Goal: Information Seeking & Learning: Learn about a topic

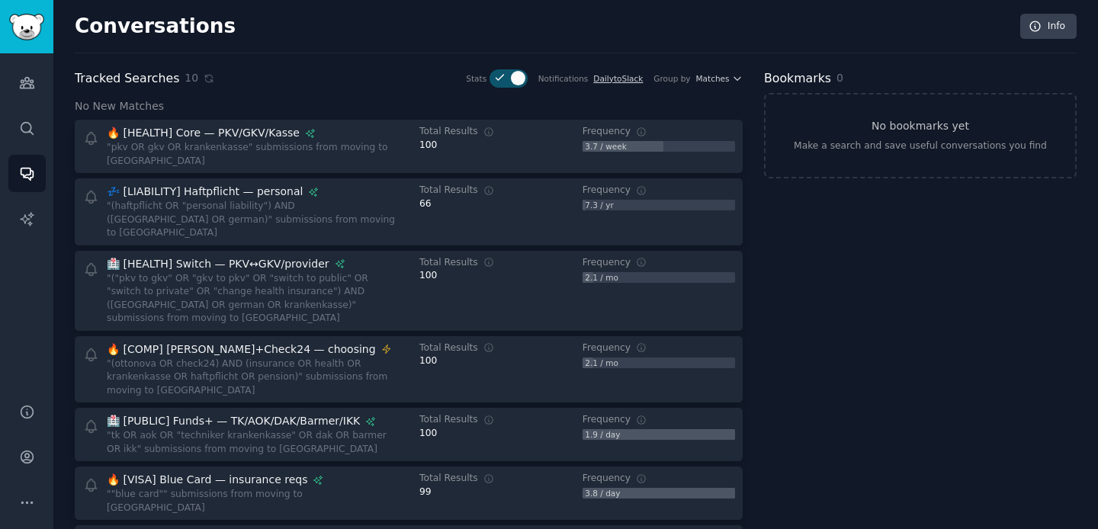
click at [793, 287] on div "Bookmarks 0 No bookmarks yet Make a search and save useful conversations you fi…" at bounding box center [920, 461] width 313 height 785
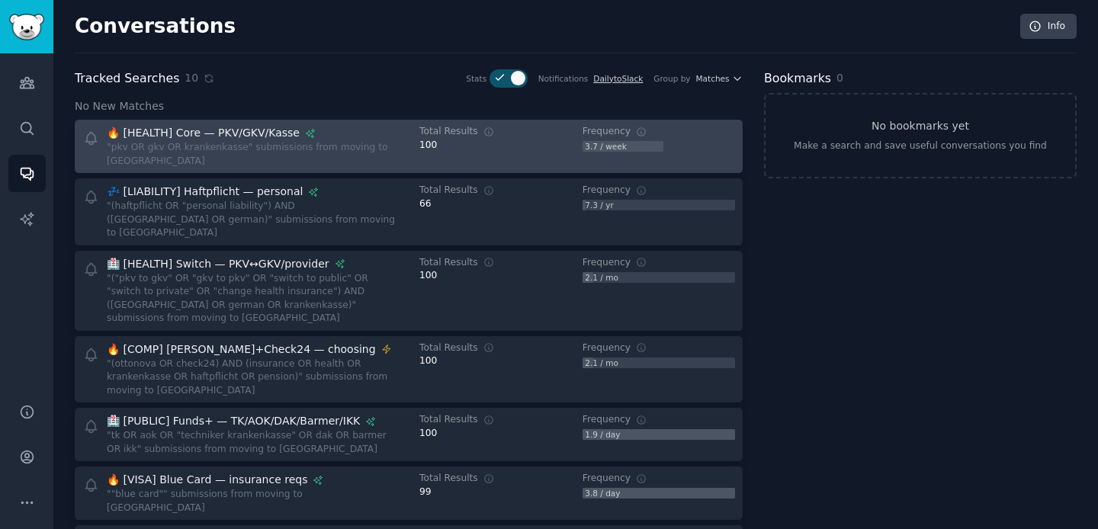
click at [218, 147] on div ""pkv OR gkv OR krankenkasse" submissions from moving to [GEOGRAPHIC_DATA]" at bounding box center [252, 154] width 291 height 27
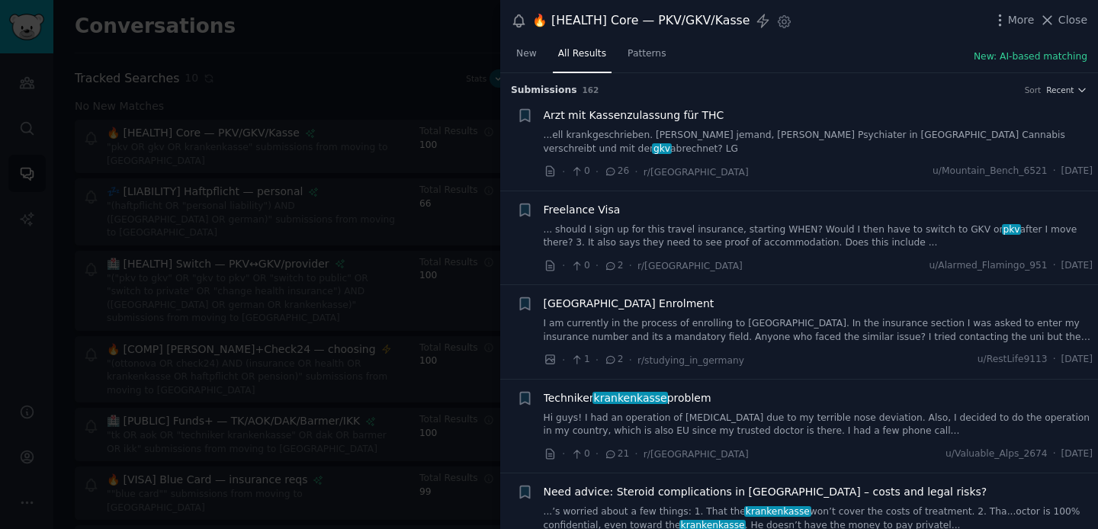
click at [373, 66] on div at bounding box center [549, 264] width 1098 height 529
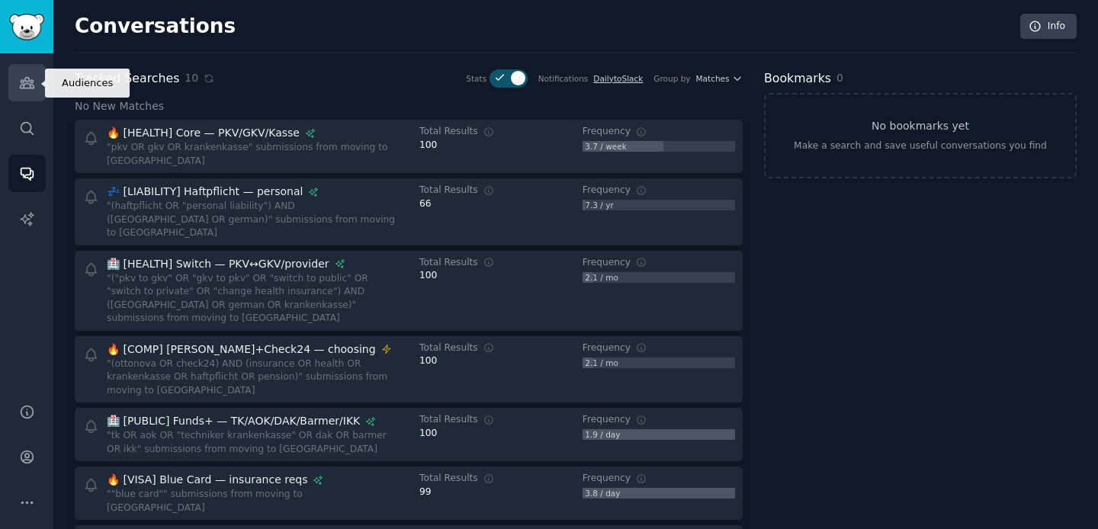
click at [19, 88] on icon "Sidebar" at bounding box center [27, 83] width 16 height 16
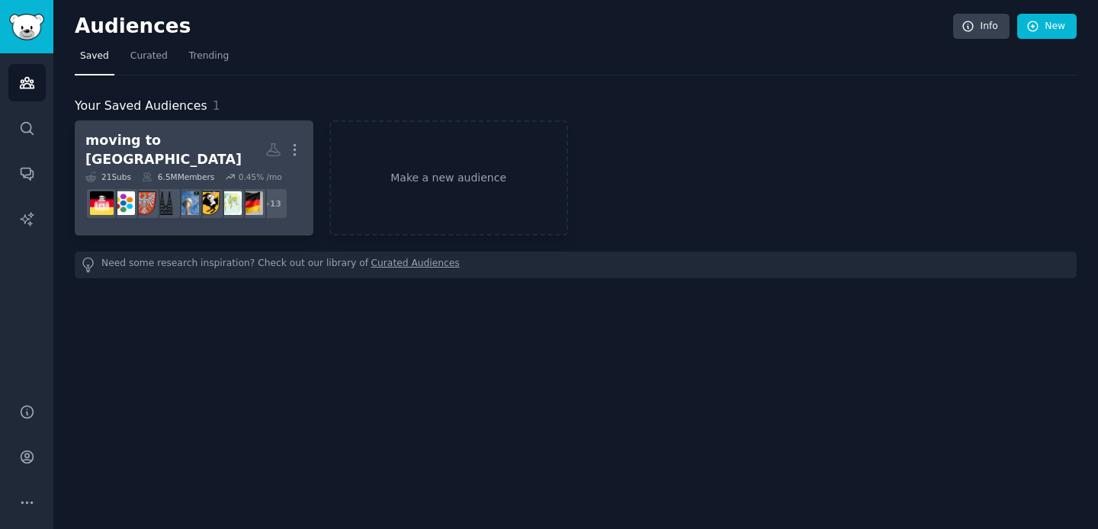
click at [166, 139] on div "moving to [GEOGRAPHIC_DATA]" at bounding box center [175, 149] width 180 height 37
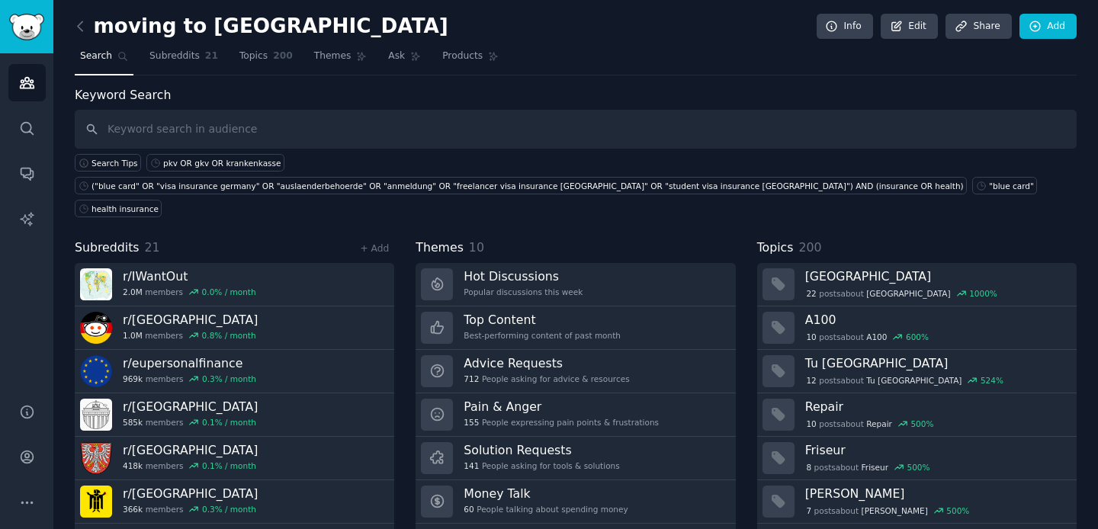
click at [402, 245] on div "Subreddits 21 + Add r/ IWantOut 2.0M members 0.0 % / month r/ [GEOGRAPHIC_DATA]…" at bounding box center [576, 395] width 1002 height 312
click at [404, 267] on div "Subreddits 21 + Add r/ IWantOut 2.0M members 0.0 % / month r/ [GEOGRAPHIC_DATA]…" at bounding box center [576, 395] width 1002 height 312
click at [401, 283] on div "Subreddits 21 + Add r/ IWantOut 2.0M members 0.0 % / month r/ [GEOGRAPHIC_DATA]…" at bounding box center [576, 395] width 1002 height 312
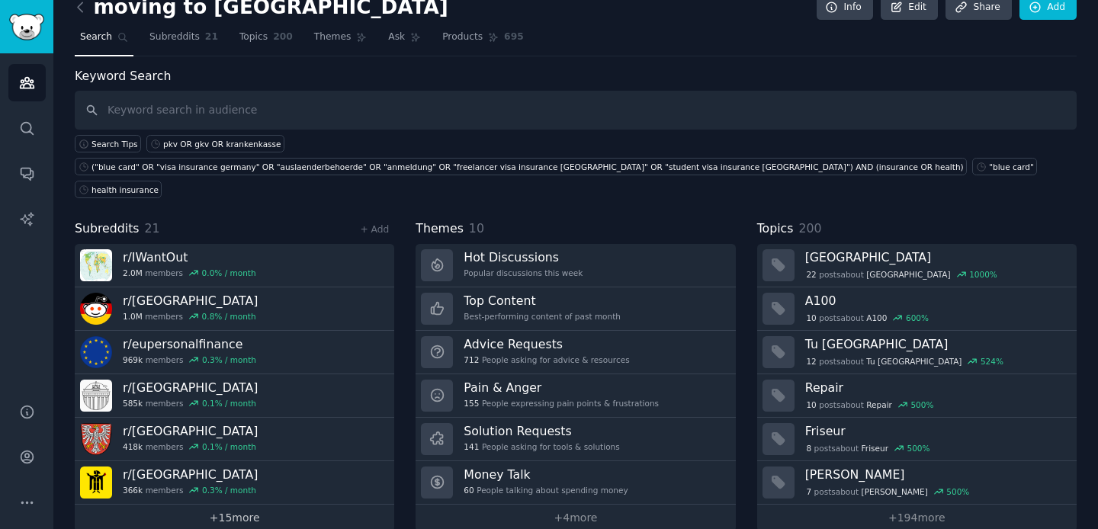
click at [228, 505] on link "+ 15 more" at bounding box center [234, 518] width 319 height 27
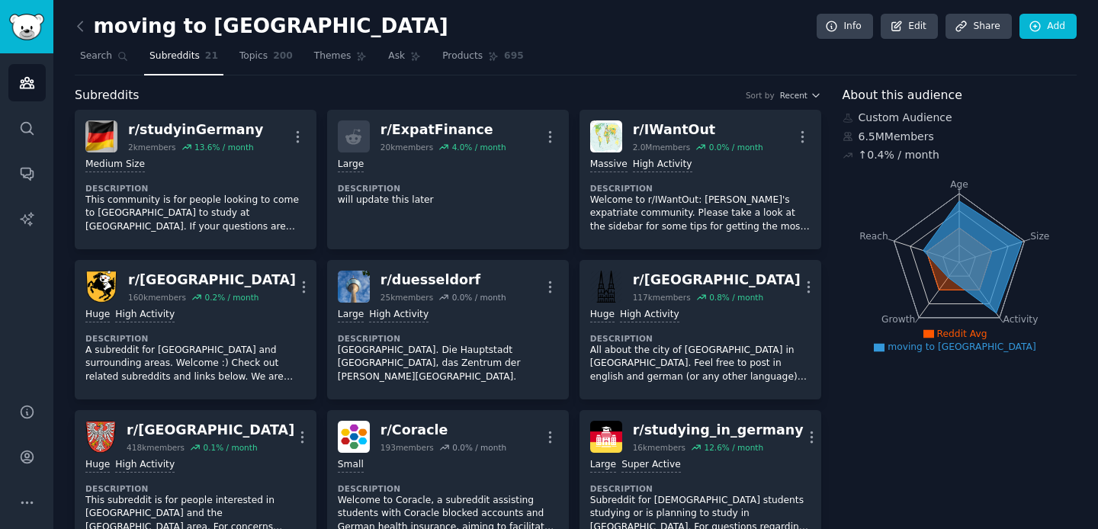
click at [91, 47] on link "Search" at bounding box center [104, 59] width 59 height 31
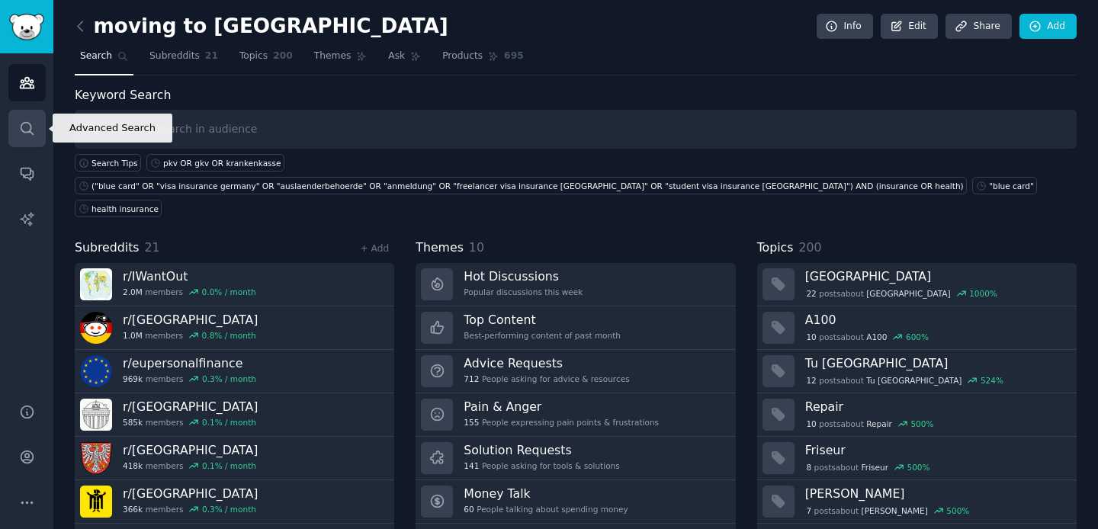
click at [19, 123] on icon "Sidebar" at bounding box center [27, 128] width 16 height 16
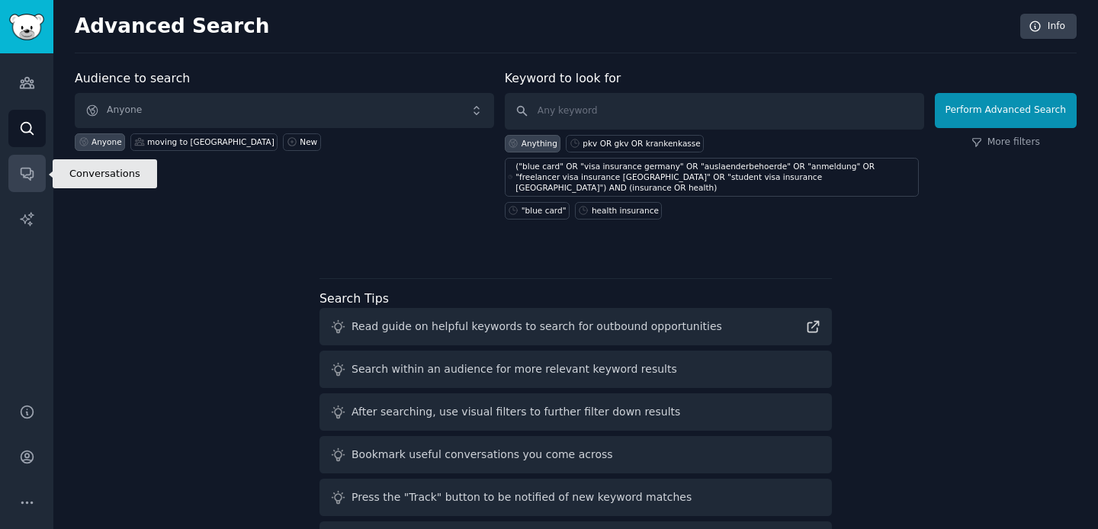
click at [21, 181] on icon "Sidebar" at bounding box center [27, 173] width 16 height 16
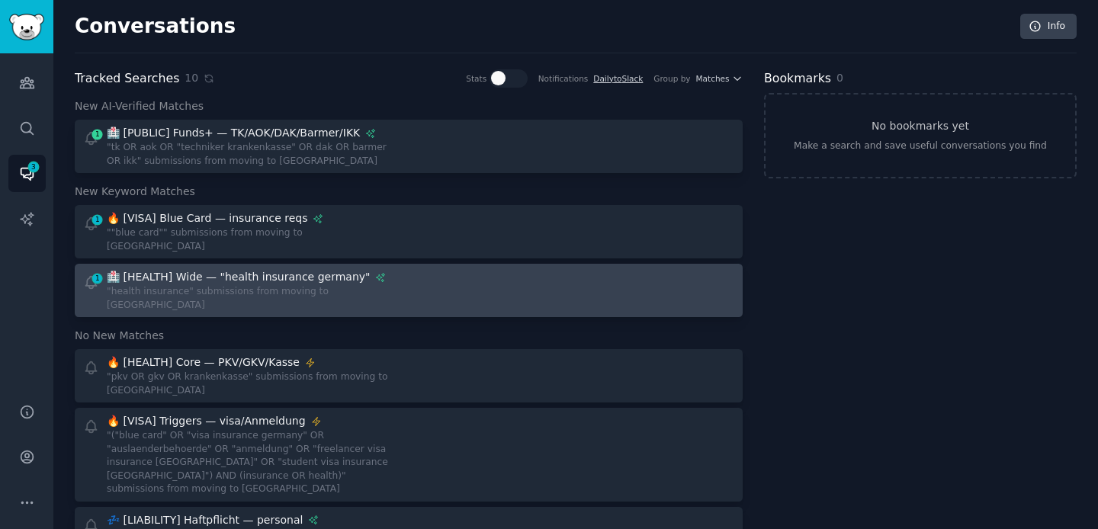
click at [287, 269] on div "🏥 [HEALTH] Wide — "health insurance germany"" at bounding box center [238, 277] width 263 height 16
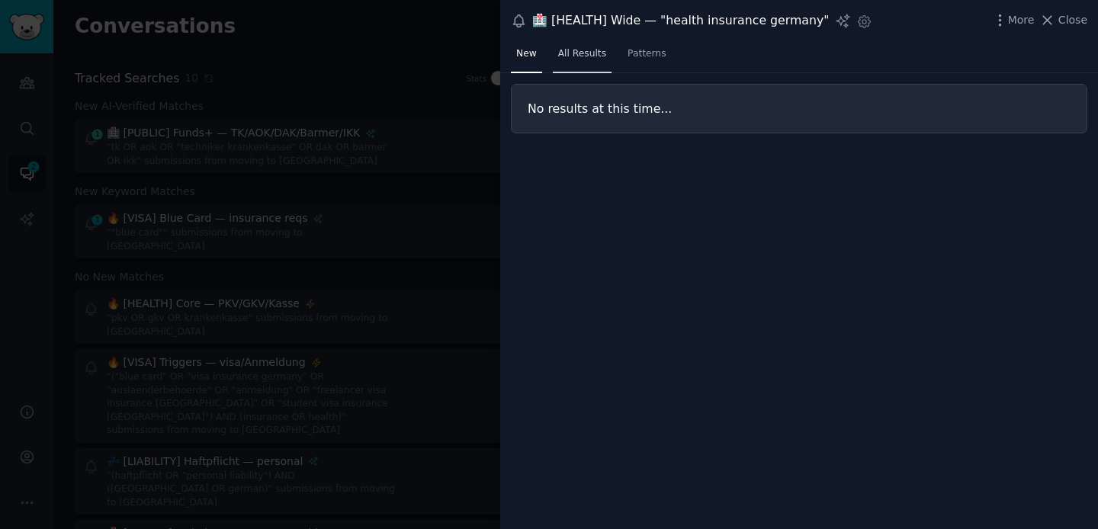
click at [591, 58] on span "All Results" at bounding box center [582, 54] width 48 height 14
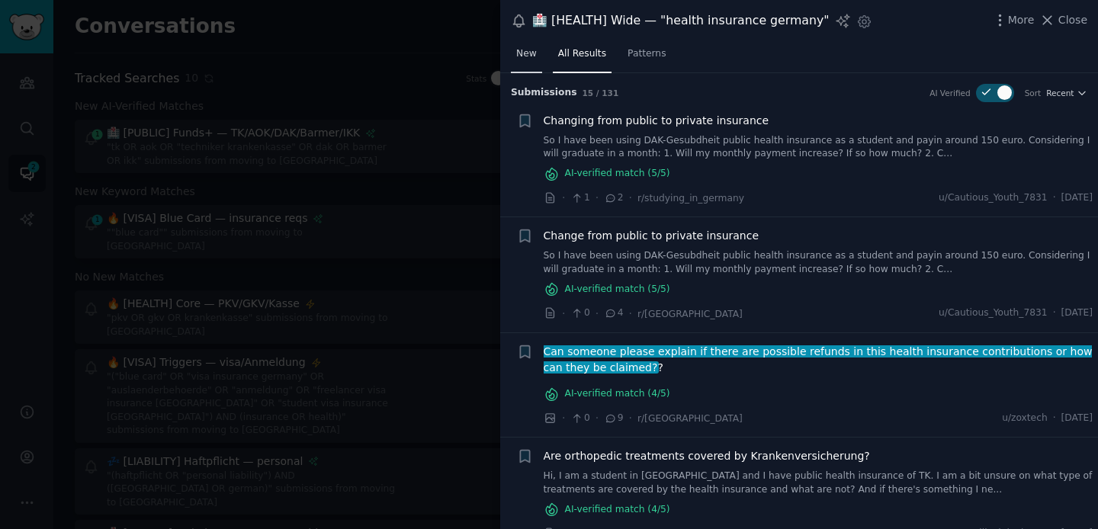
click at [531, 59] on span "New" at bounding box center [526, 54] width 21 height 14
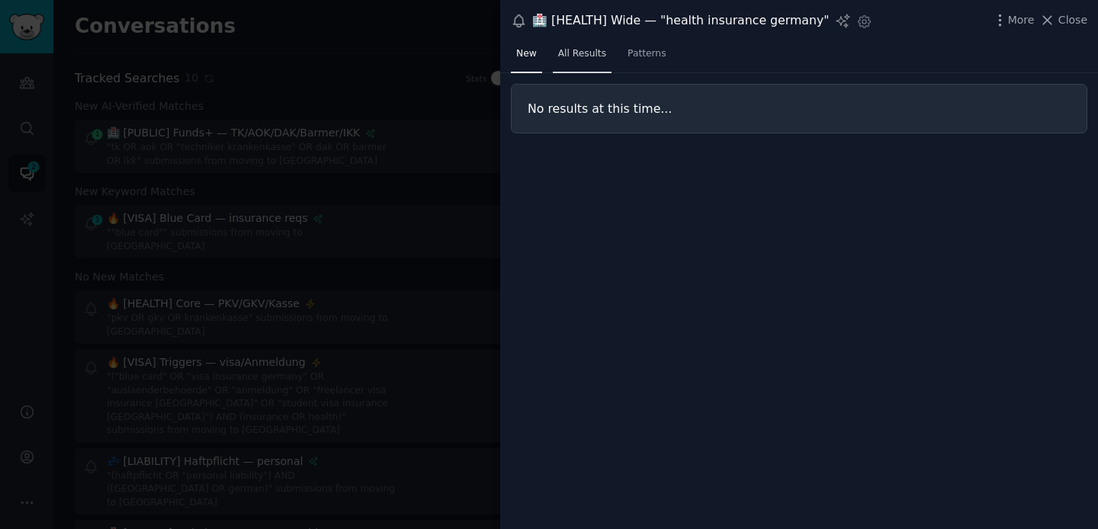
click at [578, 53] on span "All Results" at bounding box center [582, 54] width 48 height 14
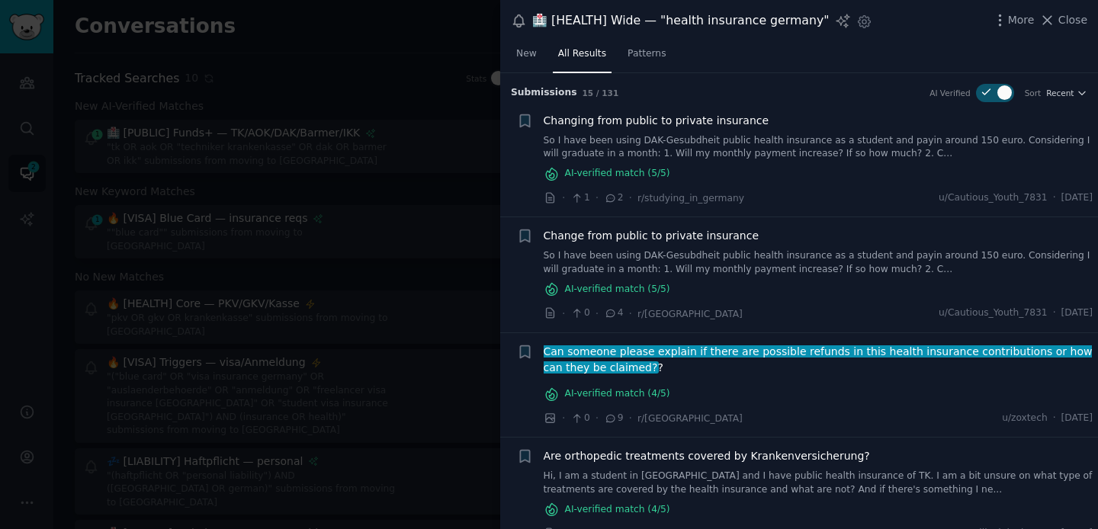
click at [844, 50] on div "New All Results Patterns" at bounding box center [799, 57] width 598 height 31
click at [361, 183] on div at bounding box center [549, 264] width 1098 height 529
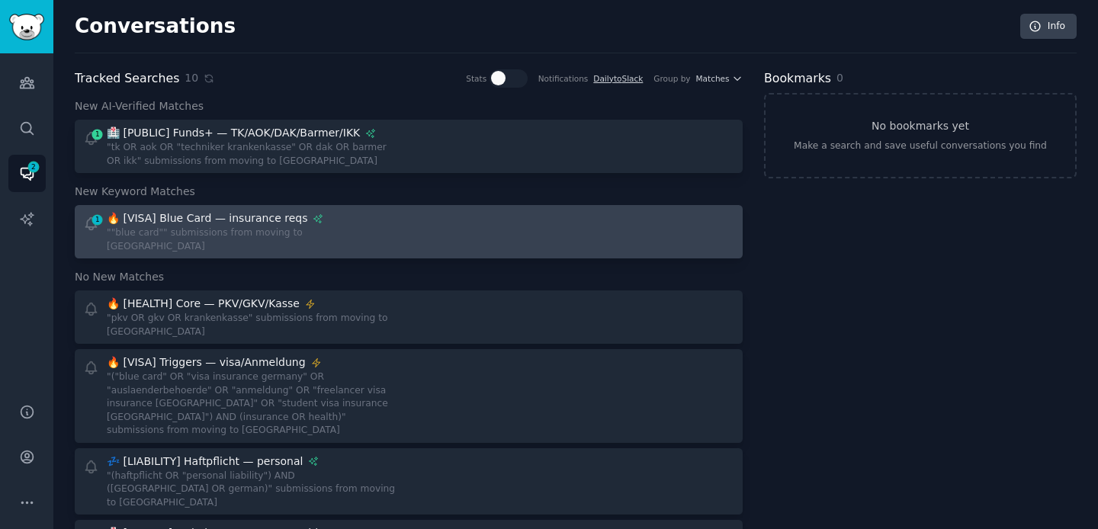
click at [205, 229] on div """blue card"" submissions from moving to [GEOGRAPHIC_DATA]" at bounding box center [252, 239] width 291 height 27
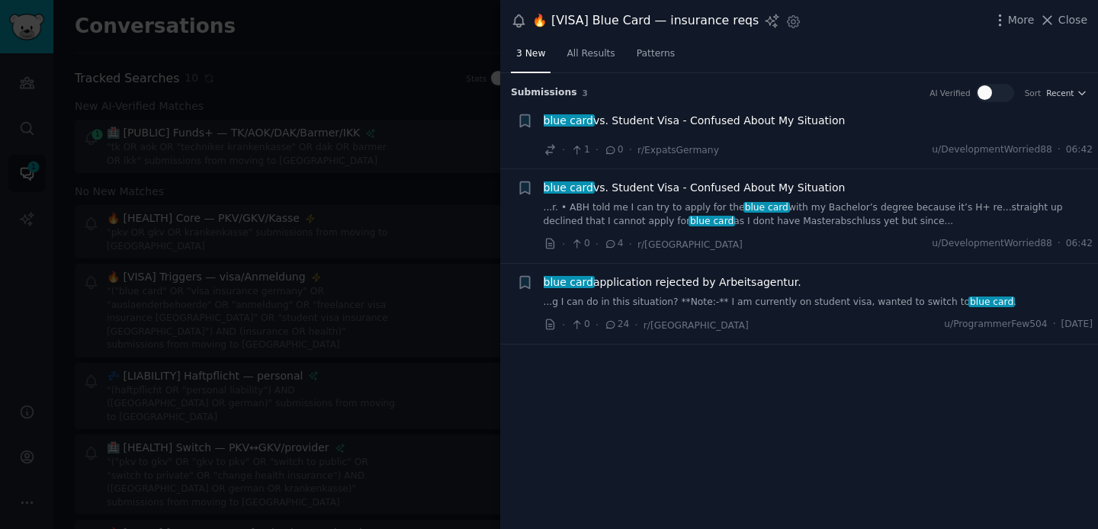
click at [711, 409] on div "Submission s 3 AI Verified Sort Recent + blue card vs. Student Visa - Confused …" at bounding box center [799, 301] width 598 height 457
click at [836, 408] on div "Submission s 3 AI Verified Sort Recent + blue card vs. Student Visa - Confused …" at bounding box center [799, 301] width 598 height 457
click at [585, 53] on span "All Results" at bounding box center [590, 54] width 48 height 14
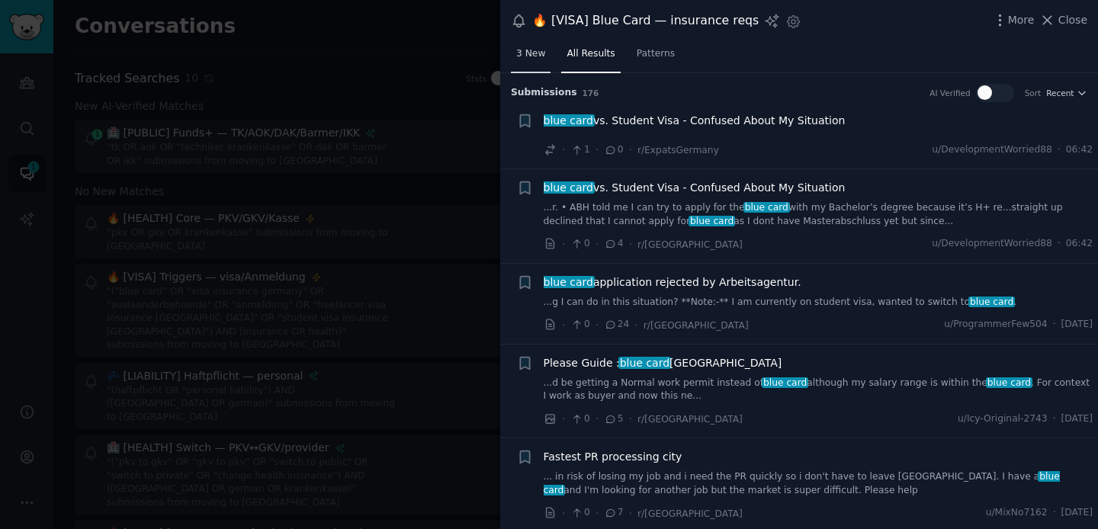
click at [525, 46] on link "3 New" at bounding box center [531, 57] width 40 height 31
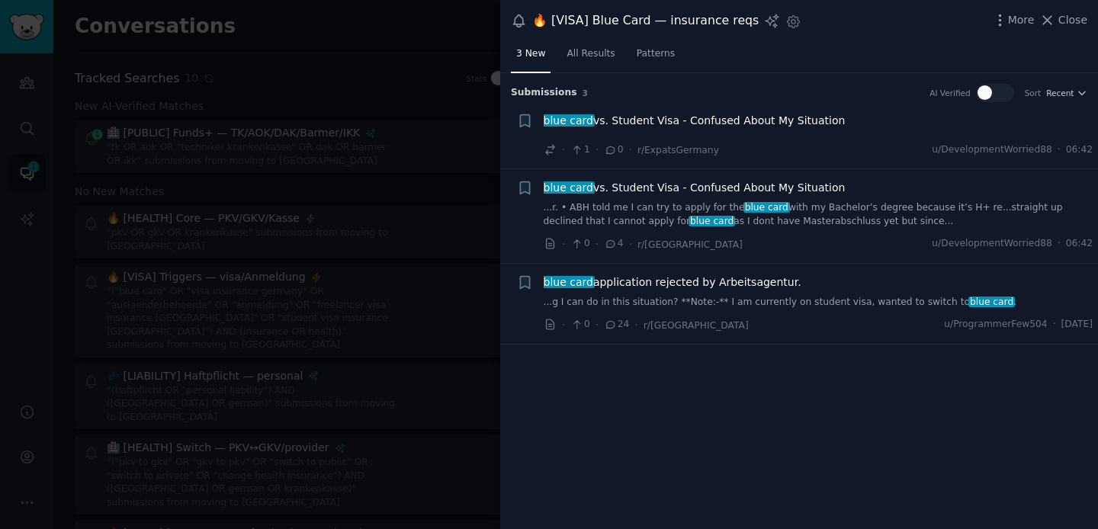
click at [297, 74] on div at bounding box center [549, 264] width 1098 height 529
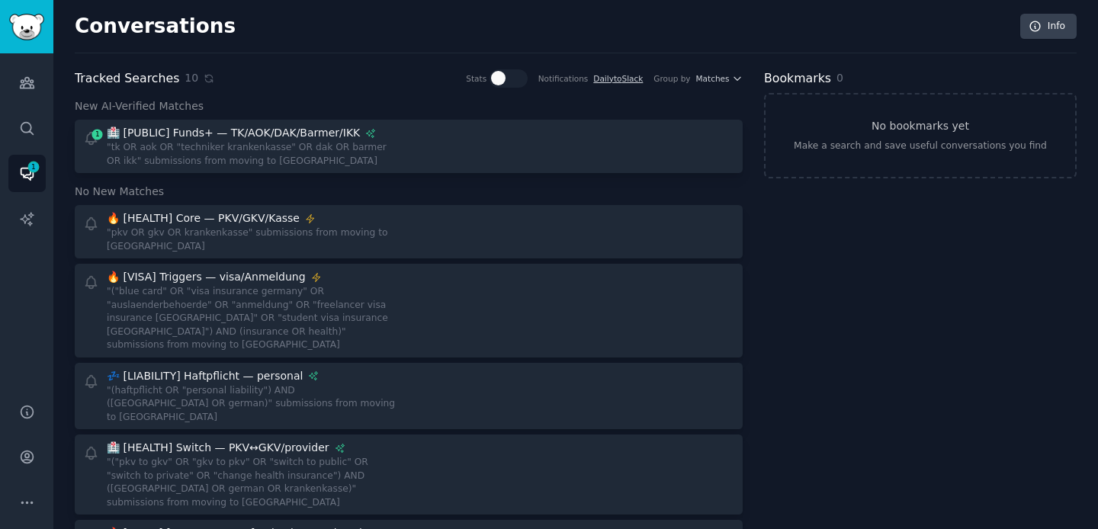
scroll to position [300, 0]
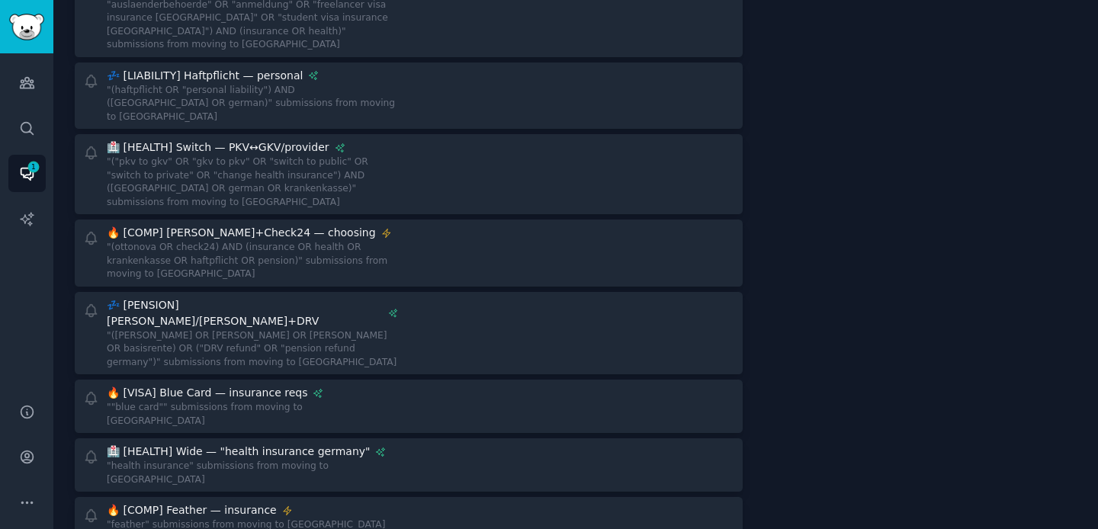
click at [764, 431] on div "Bookmarks 0 No bookmarks yet Make a search and save useful conversations you fi…" at bounding box center [920, 175] width 313 height 812
click at [774, 205] on div "Bookmarks 0 No bookmarks yet Make a search and save useful conversations you fi…" at bounding box center [920, 175] width 313 height 812
click at [777, 120] on div "Bookmarks 0 No bookmarks yet Make a search and save useful conversations you fi…" at bounding box center [920, 175] width 313 height 812
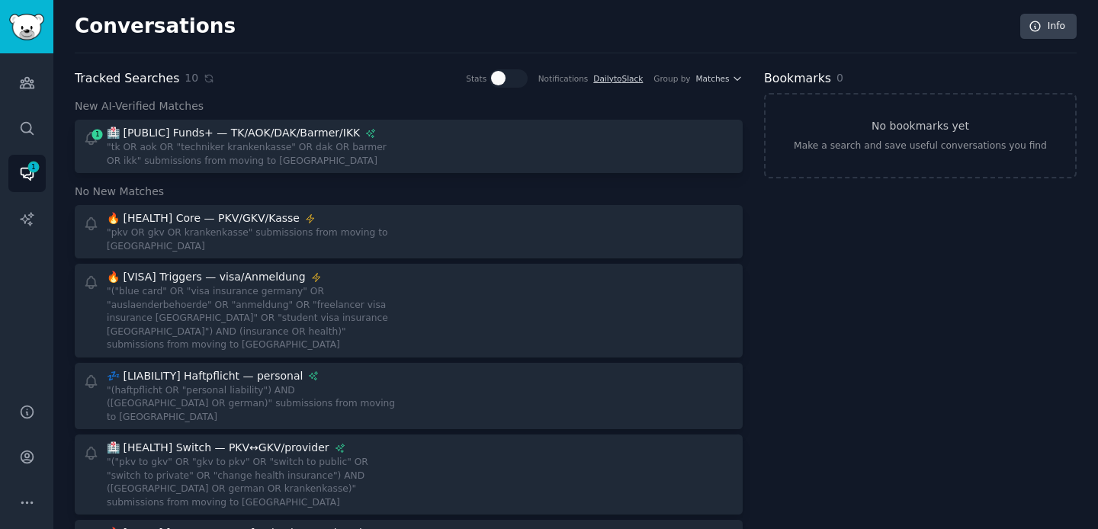
click at [748, 143] on div "Tracked Searches 10 Stats Notifications Daily to Slack Group by Matches New AI-…" at bounding box center [576, 475] width 1002 height 812
click at [764, 230] on div "Bookmarks 0 No bookmarks yet Make a search and save useful conversations you fi…" at bounding box center [920, 475] width 313 height 812
click at [766, 320] on div "Bookmarks 0 No bookmarks yet Make a search and save useful conversations you fi…" at bounding box center [920, 475] width 313 height 812
